Goal: Transaction & Acquisition: Purchase product/service

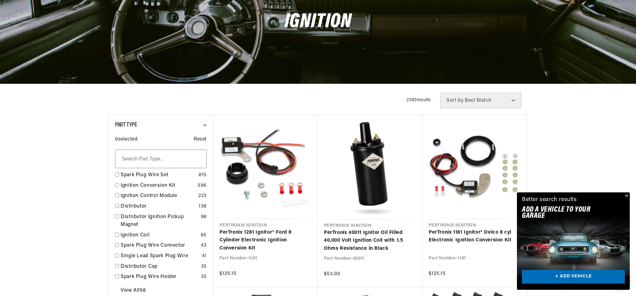
scroll to position [106, 0]
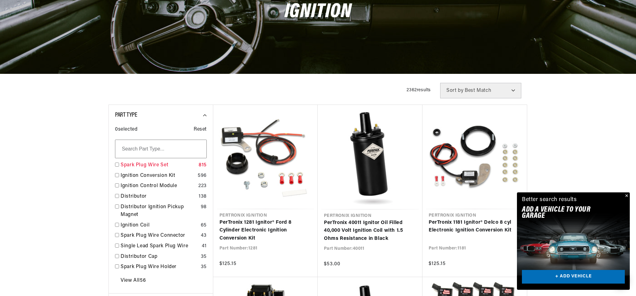
click at [151, 166] on link "Spark Plug Wire Set" at bounding box center [158, 166] width 75 height 8
checkbox input "true"
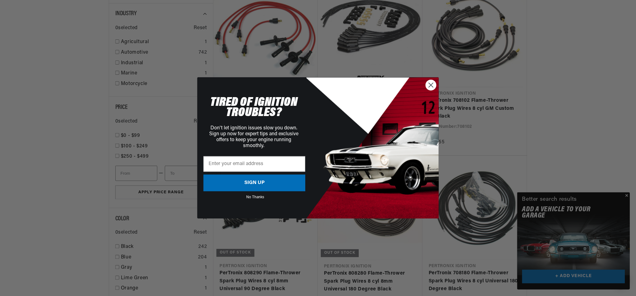
scroll to position [0, 188]
click at [435, 86] on circle "Close dialog" at bounding box center [431, 85] width 10 height 10
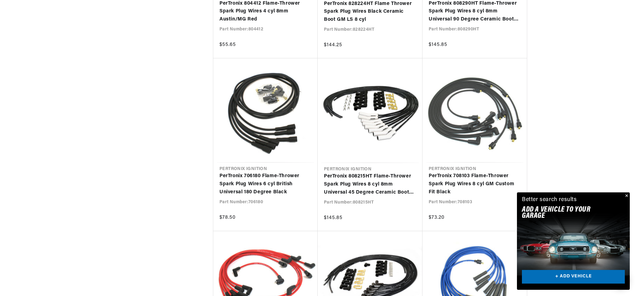
scroll to position [1288, 0]
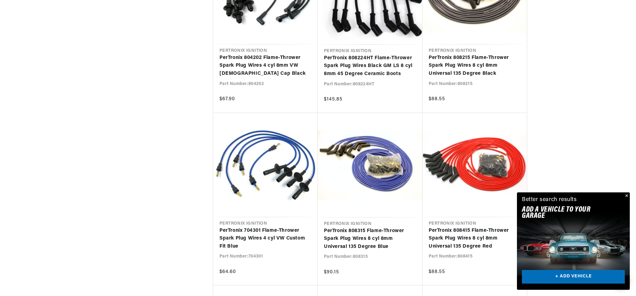
scroll to position [0, 188]
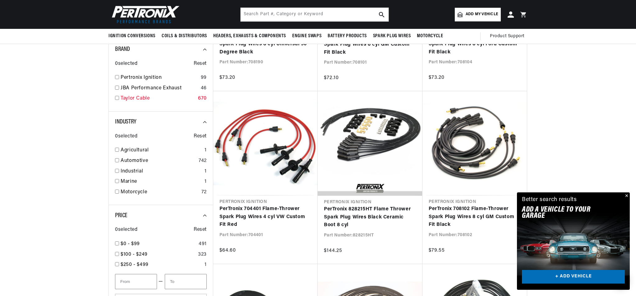
click at [146, 98] on link "Taylor Cable" at bounding box center [158, 99] width 75 height 8
checkbox input "true"
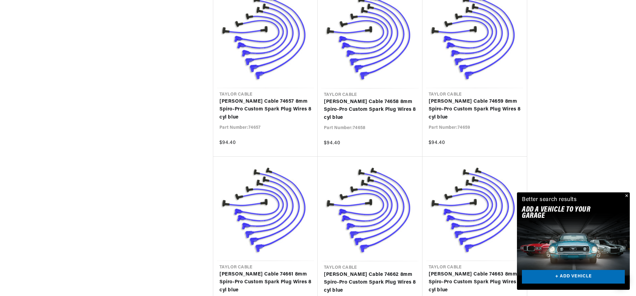
click at [628, 195] on button "Close" at bounding box center [625, 196] width 7 height 7
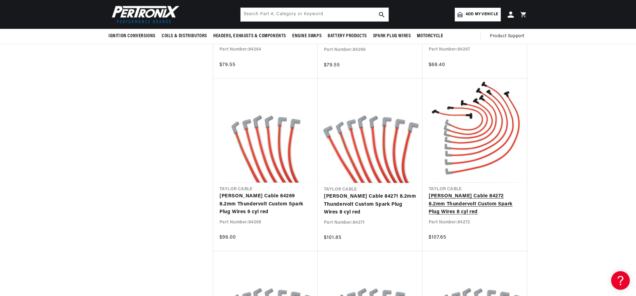
click at [466, 204] on link "[PERSON_NAME] Cable 84272 8.2mm Thundervolt Custom Spark Plug Wires 8 cyl red" at bounding box center [474, 205] width 92 height 24
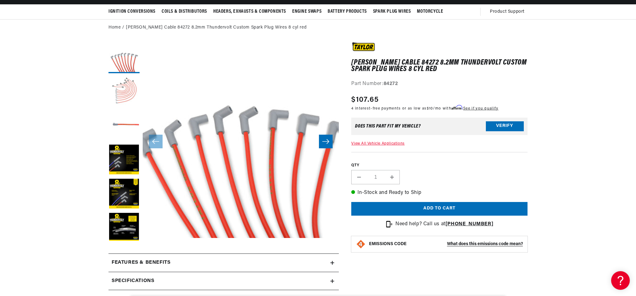
click at [132, 93] on button "Load image 2 in gallery view" at bounding box center [123, 91] width 31 height 31
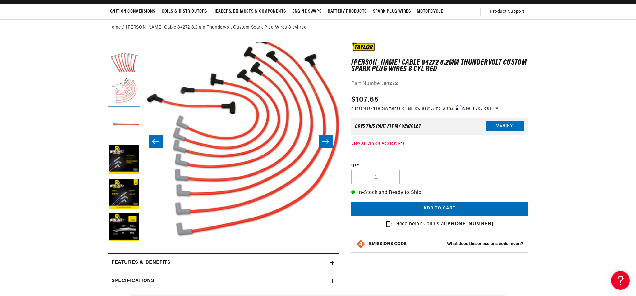
scroll to position [0, 188]
click at [121, 63] on button "Load image 1 in gallery view" at bounding box center [123, 57] width 31 height 31
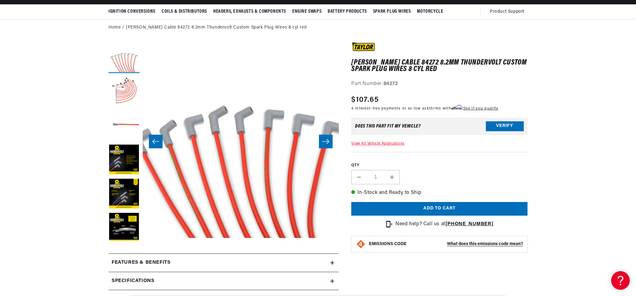
scroll to position [0, 0]
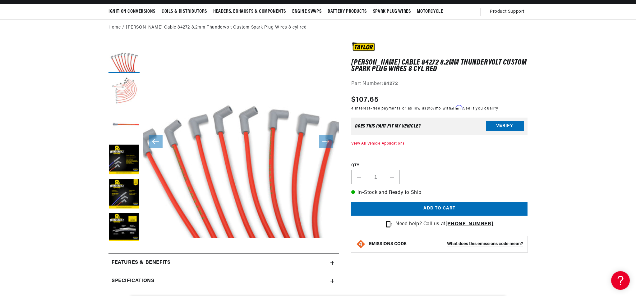
click at [119, 92] on button "Load image 2 in gallery view" at bounding box center [123, 91] width 31 height 31
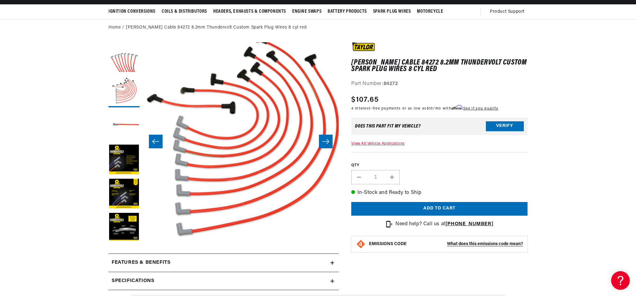
click at [135, 282] on h2 "Specifications" at bounding box center [133, 281] width 43 height 8
